Goal: Transaction & Acquisition: Download file/media

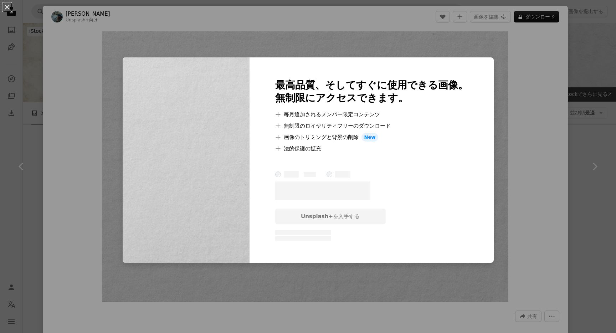
scroll to position [1105, 0]
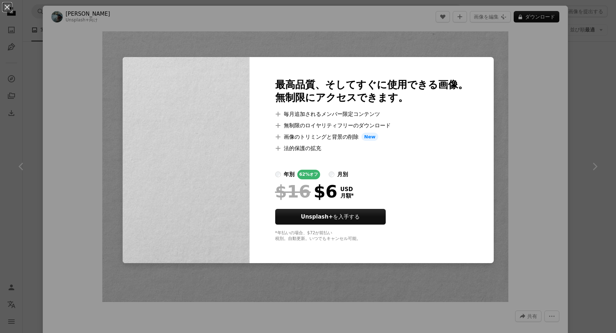
click at [512, 73] on div "An X shape 最高品質、そしてすぐに使用できる画像。 無制限にアクセスできます。 A plus sign 毎月追加されるメンバー限定コンテンツ A p…" at bounding box center [308, 166] width 616 height 333
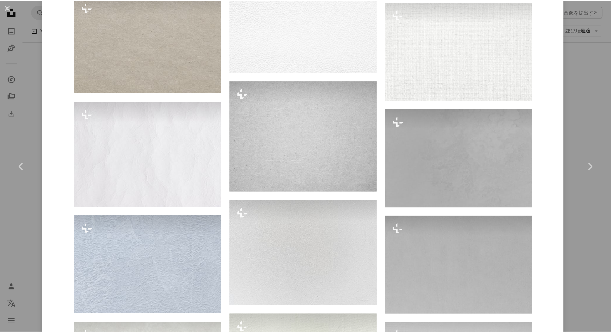
scroll to position [1555, 0]
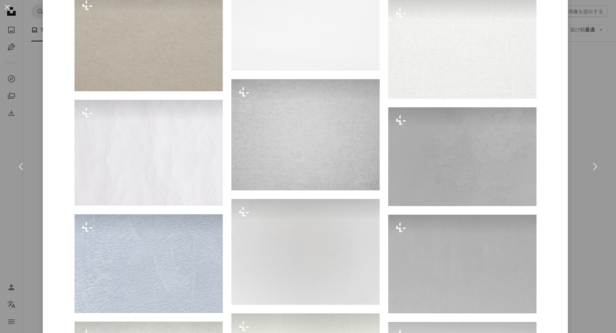
click at [574, 86] on div "An X shape Chevron left Chevron right [PERSON_NAME] Unsplash+ 向け A heart A plus…" at bounding box center [308, 166] width 616 height 333
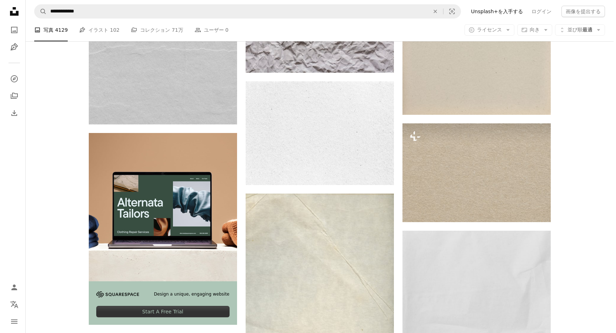
scroll to position [1475, 0]
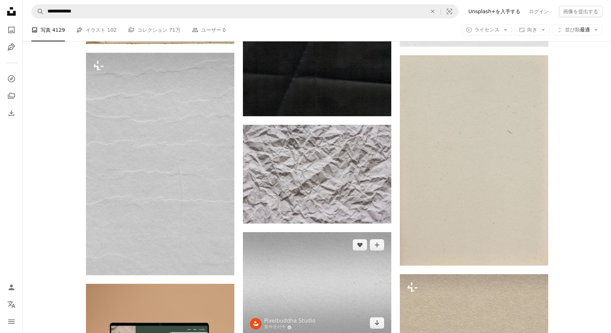
click at [328, 232] on img at bounding box center [317, 284] width 148 height 104
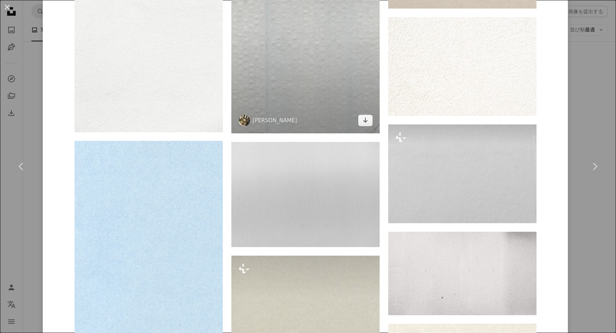
scroll to position [853, 0]
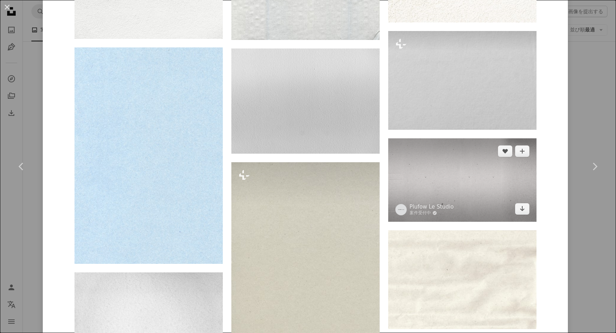
click at [477, 138] on img at bounding box center [462, 179] width 148 height 83
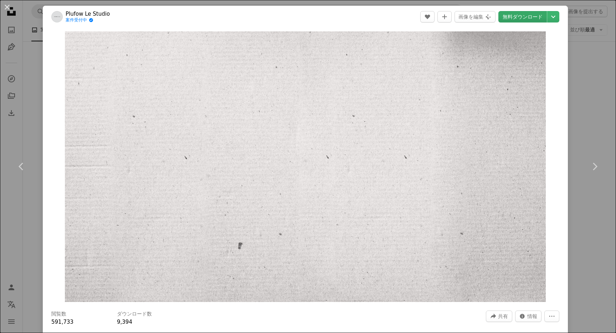
click at [523, 14] on link "無料ダウンロード" at bounding box center [522, 16] width 48 height 11
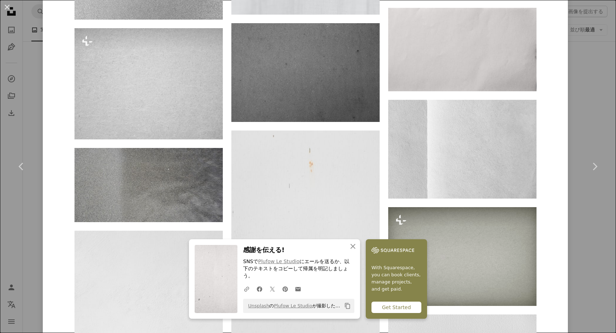
scroll to position [875, 0]
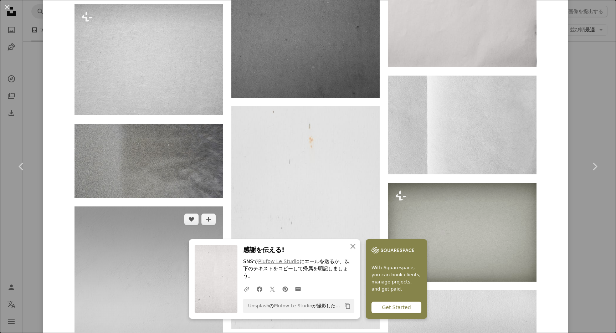
click at [158, 206] on img at bounding box center [149, 317] width 148 height 223
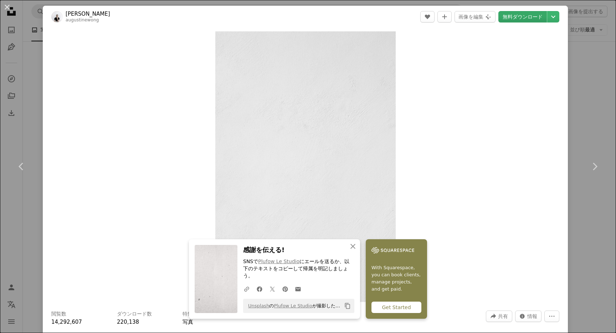
click at [528, 19] on link "無料ダウンロード" at bounding box center [522, 16] width 48 height 11
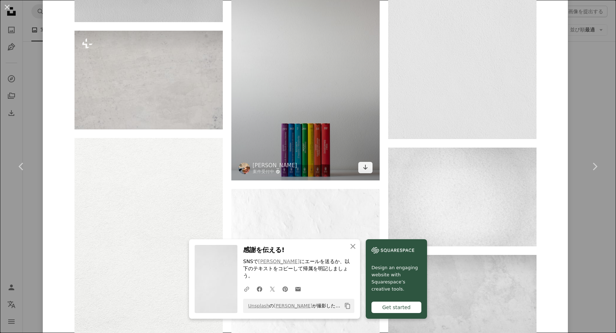
scroll to position [663, 0]
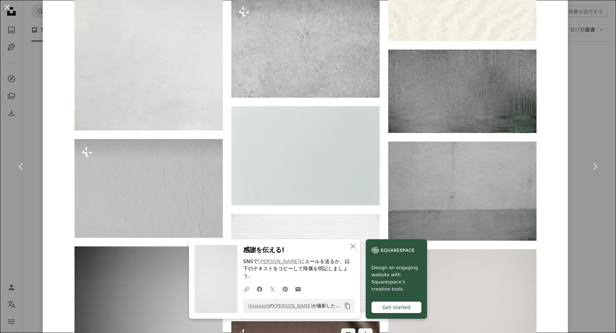
scroll to position [1441, 0]
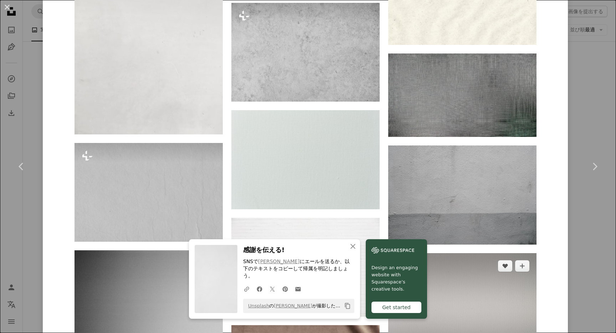
click at [413, 253] on img at bounding box center [462, 308] width 148 height 111
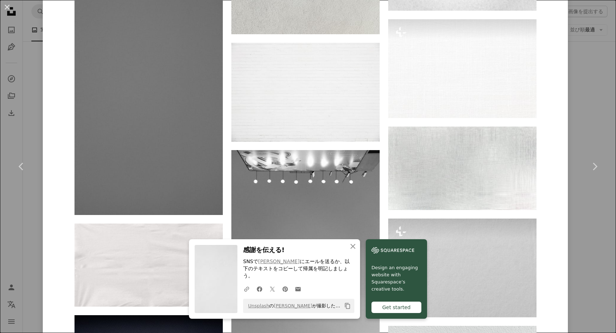
scroll to position [1186, 0]
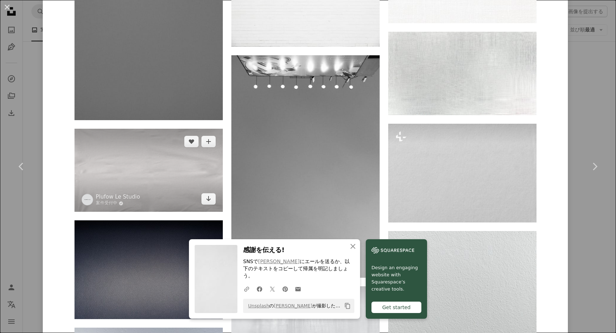
click at [198, 129] on img at bounding box center [149, 170] width 148 height 83
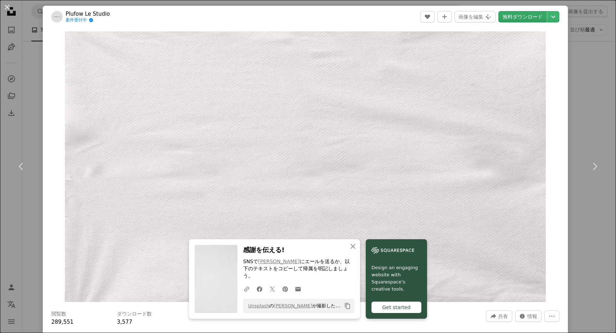
click at [528, 17] on link "無料ダウンロード" at bounding box center [522, 16] width 48 height 11
